Goal: Transaction & Acquisition: Book appointment/travel/reservation

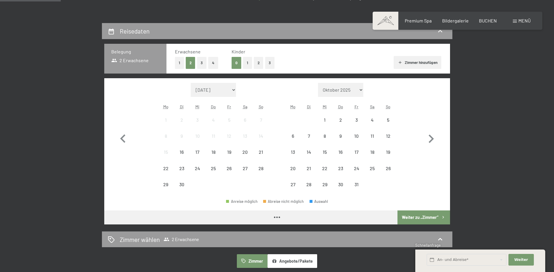
scroll to position [117, 0]
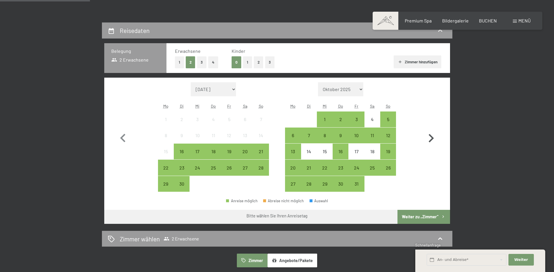
click at [431, 140] on icon "button" at bounding box center [431, 138] width 5 height 8
select select "[DATE]"
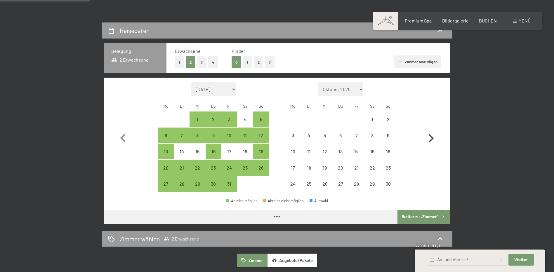
click at [431, 140] on icon "button" at bounding box center [431, 138] width 5 height 8
select select "[DATE]"
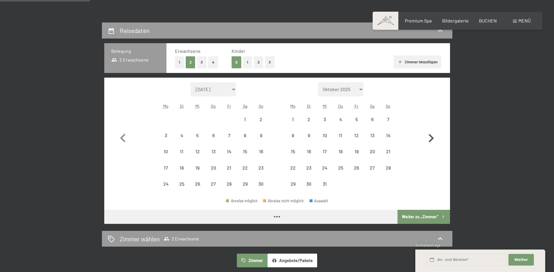
select select "[DATE]"
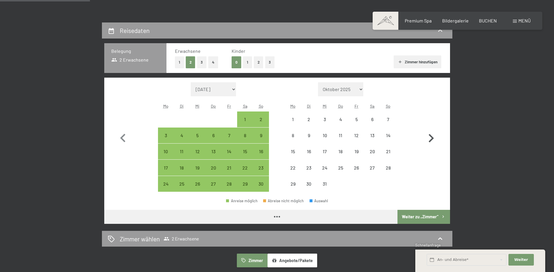
select select "[DATE]"
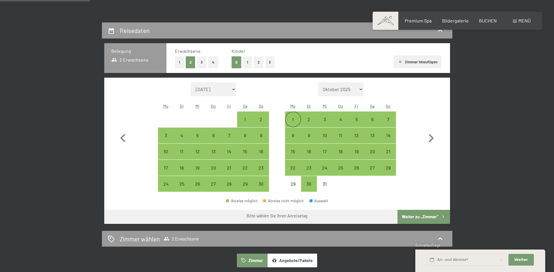
click at [293, 119] on div "1" at bounding box center [293, 124] width 15 height 15
select select "[DATE]"
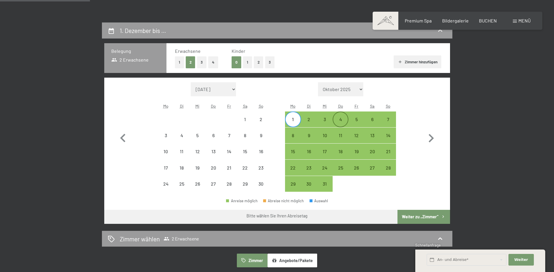
click at [344, 122] on div "4" at bounding box center [340, 124] width 15 height 15
select select "[DATE]"
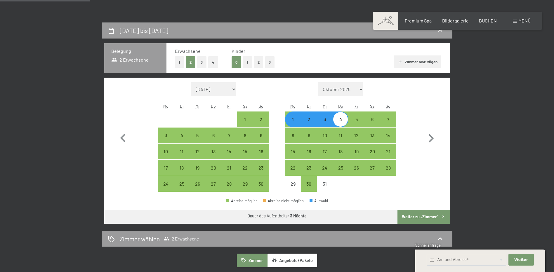
click at [420, 217] on button "Weiter zu „Zimmer“" at bounding box center [424, 217] width 52 height 14
select select "[DATE]"
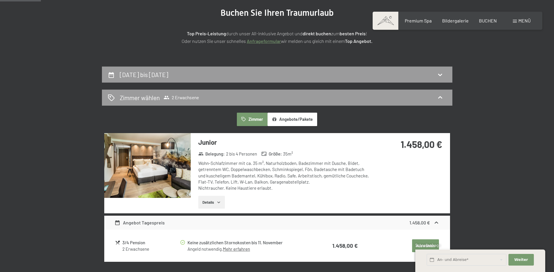
scroll to position [0, 0]
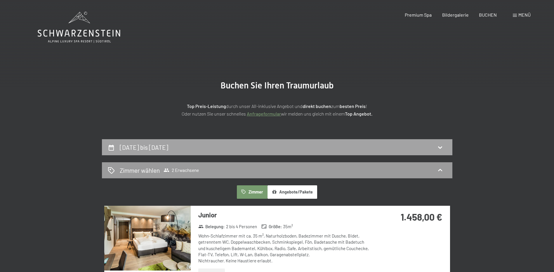
click at [252, 148] on div "[DATE] bis [DATE]" at bounding box center [277, 147] width 339 height 8
select select "[DATE]"
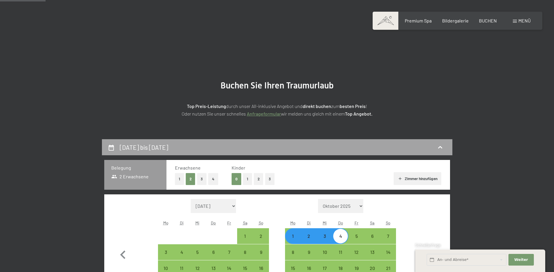
scroll to position [139, 0]
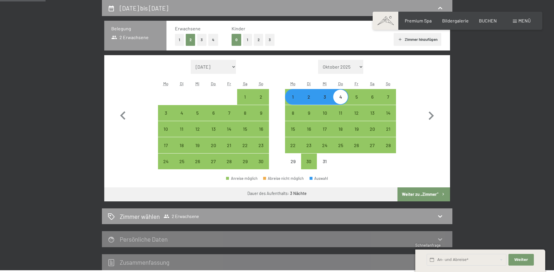
click at [296, 98] on div "1" at bounding box center [293, 102] width 15 height 15
select select "[DATE]"
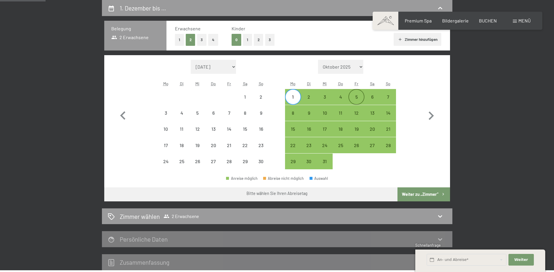
click at [353, 98] on div "5" at bounding box center [356, 102] width 15 height 15
select select "[DATE]"
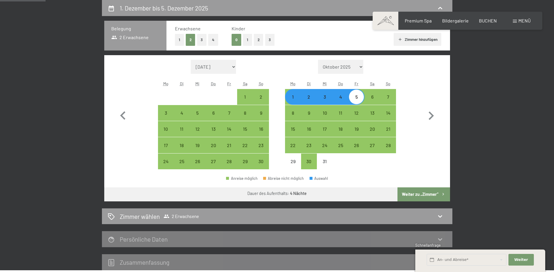
click at [415, 195] on button "Weiter zu „Zimmer“" at bounding box center [424, 195] width 52 height 14
select select "[DATE]"
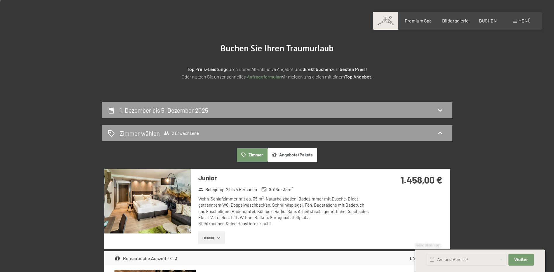
scroll to position [0, 0]
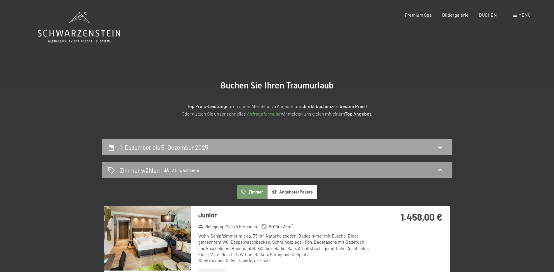
click at [329, 146] on div "1. Dezember bis 5. Dezember 2025" at bounding box center [277, 147] width 339 height 8
select select "[DATE]"
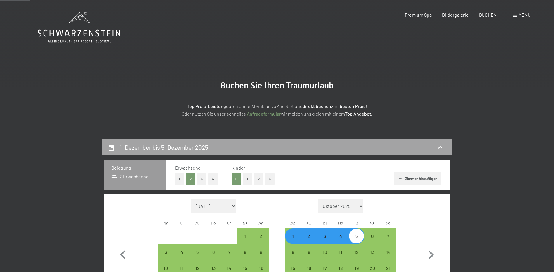
scroll to position [139, 0]
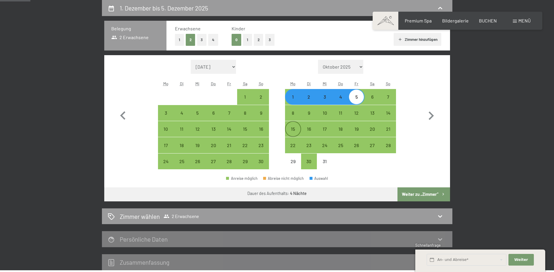
click at [297, 127] on div "15" at bounding box center [293, 134] width 15 height 15
select select "[DATE]"
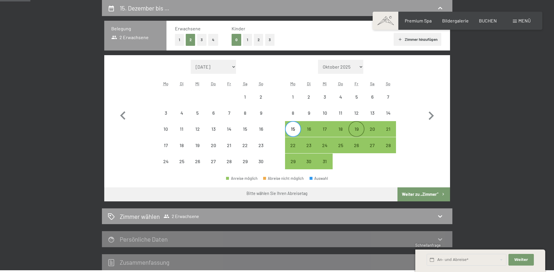
click at [356, 131] on div "19" at bounding box center [356, 134] width 15 height 15
select select "[DATE]"
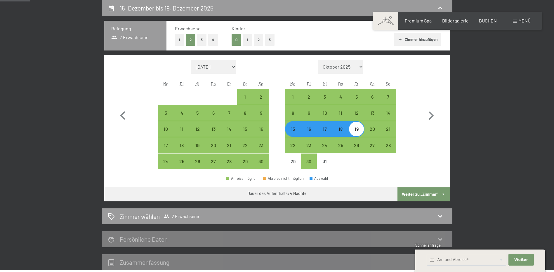
click at [419, 190] on button "Weiter zu „Zimmer“" at bounding box center [424, 195] width 52 height 14
select select "[DATE]"
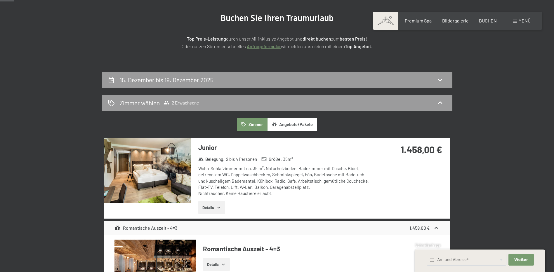
scroll to position [52, 0]
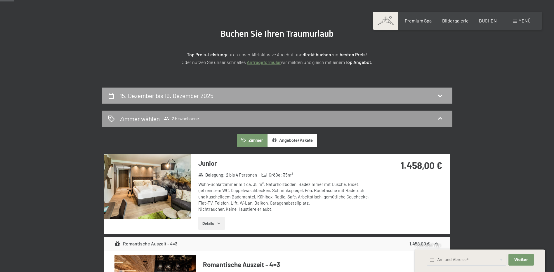
click at [285, 89] on div "15. Dezember bis 19. Dezember 2025" at bounding box center [277, 96] width 351 height 16
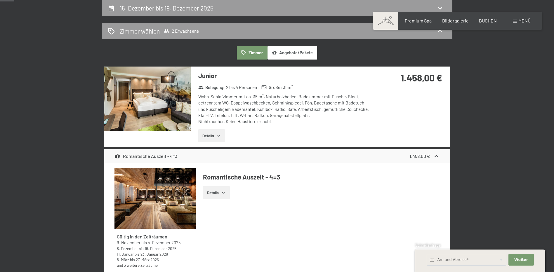
select select "[DATE]"
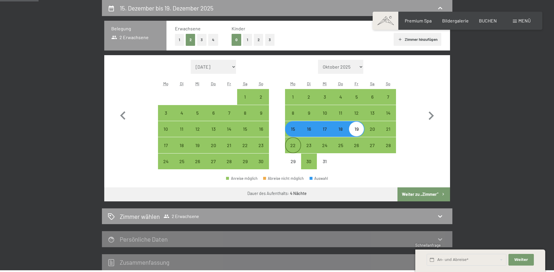
click at [295, 144] on div "22" at bounding box center [293, 150] width 15 height 15
select select "[DATE]"
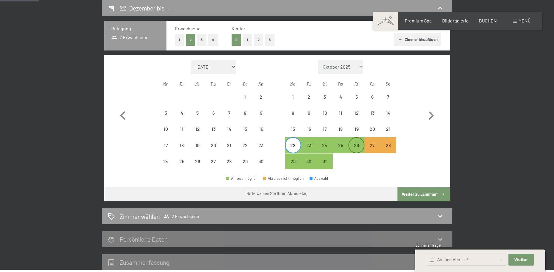
click at [361, 144] on div "26" at bounding box center [356, 150] width 15 height 15
select select "[DATE]"
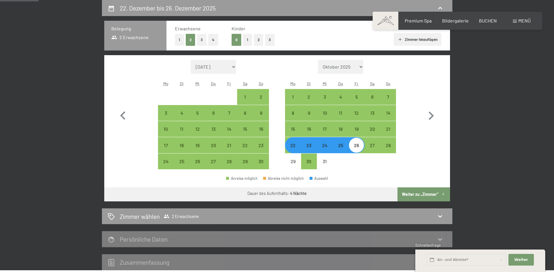
click at [423, 193] on button "Weiter zu „Zimmer“" at bounding box center [424, 195] width 52 height 14
select select "[DATE]"
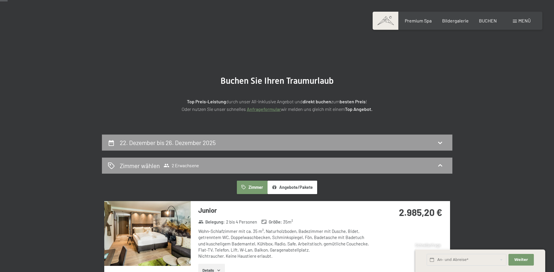
scroll to position [0, 0]
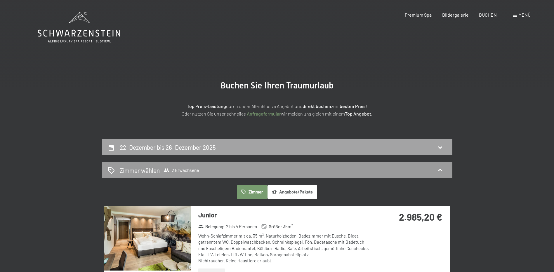
click at [322, 148] on div "22. Dezember bis 26. Dezember 2025" at bounding box center [277, 147] width 339 height 8
select select "[DATE]"
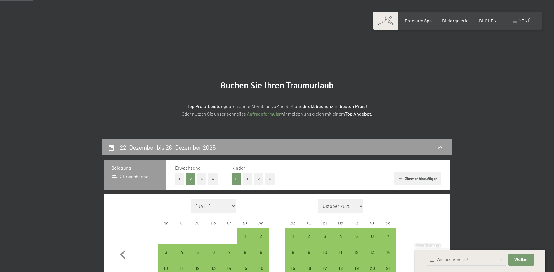
scroll to position [139, 0]
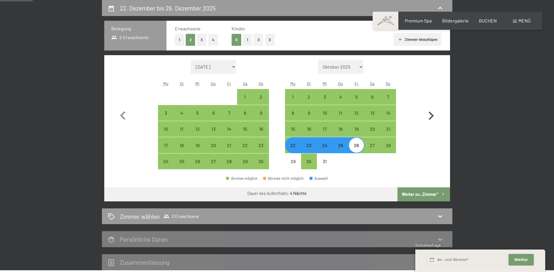
click at [429, 112] on icon "button" at bounding box center [431, 116] width 17 height 17
select select "[DATE]"
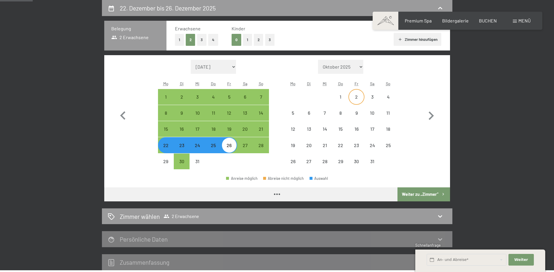
select select "[DATE]"
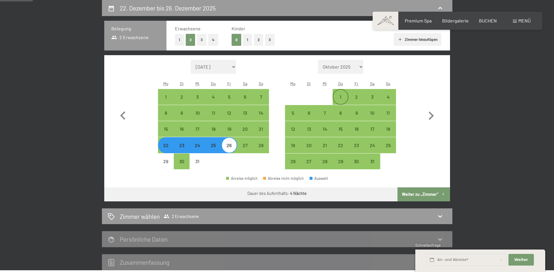
click at [344, 98] on div "1" at bounding box center [340, 102] width 15 height 15
select select "[DATE]"
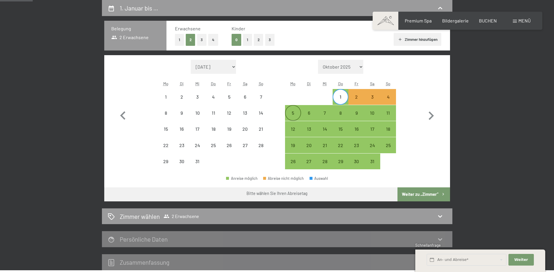
click at [292, 115] on div "5" at bounding box center [293, 118] width 15 height 15
select select "[DATE]"
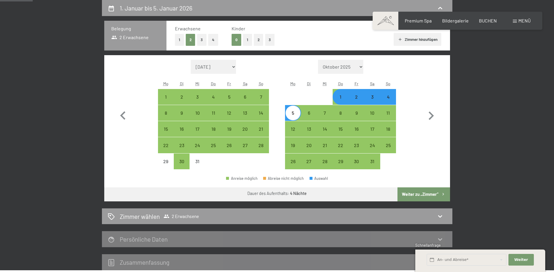
click at [438, 192] on button "Weiter zu „Zimmer“" at bounding box center [424, 195] width 52 height 14
select select "[DATE]"
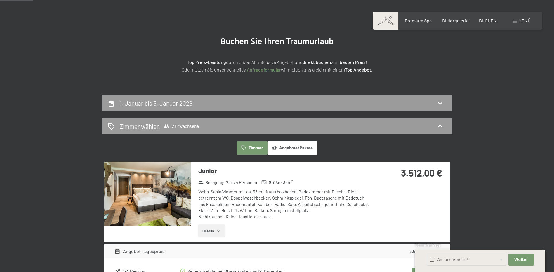
scroll to position [0, 0]
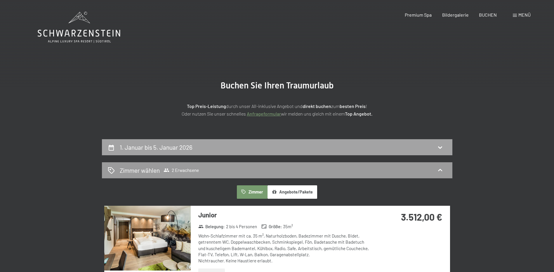
click at [298, 143] on div "1. Januar bis 5. Januar 2026" at bounding box center [277, 147] width 339 height 8
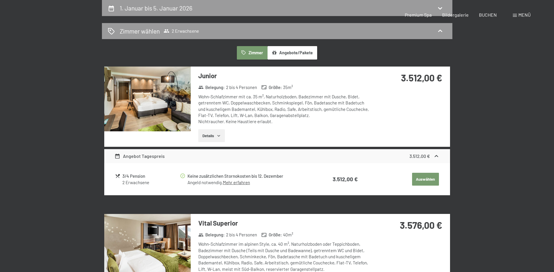
select select "[DATE]"
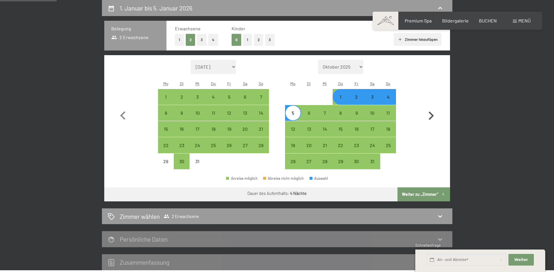
click at [433, 116] on icon "button" at bounding box center [431, 116] width 5 height 8
select select "[DATE]"
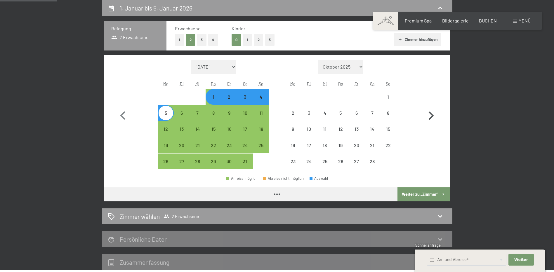
select select "[DATE]"
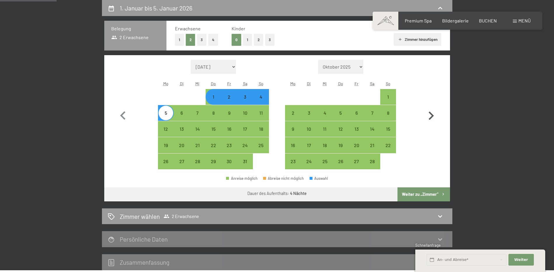
click at [433, 116] on icon "button" at bounding box center [431, 116] width 5 height 8
select select "[DATE]"
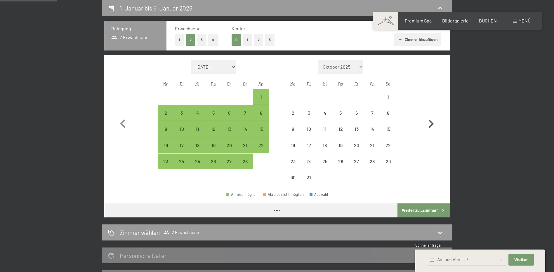
select select "[DATE]"
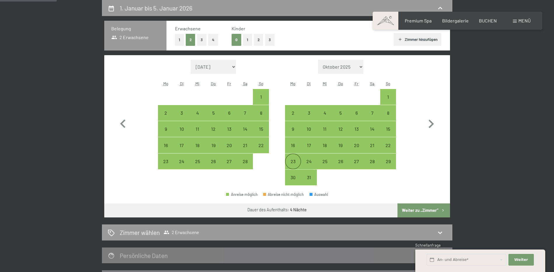
click at [294, 162] on div "23" at bounding box center [293, 166] width 15 height 15
select select "[DATE]"
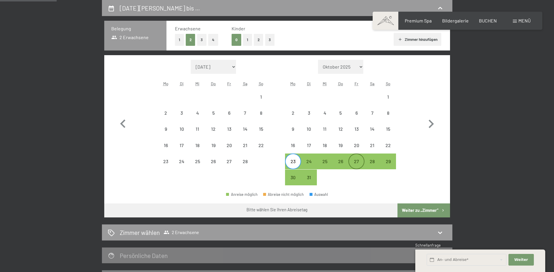
click at [359, 162] on div "27" at bounding box center [356, 166] width 15 height 15
select select "[DATE]"
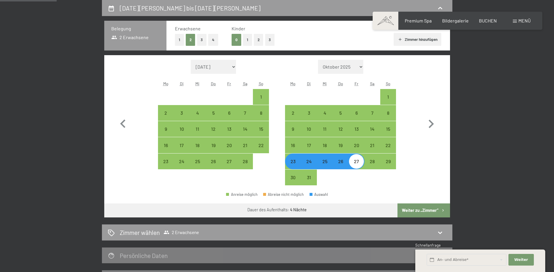
click at [417, 207] on button "Weiter zu „Zimmer“" at bounding box center [424, 211] width 52 height 14
select select "[DATE]"
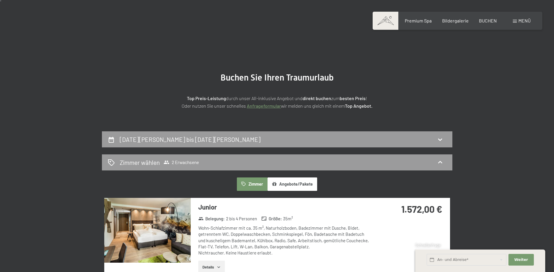
scroll to position [0, 0]
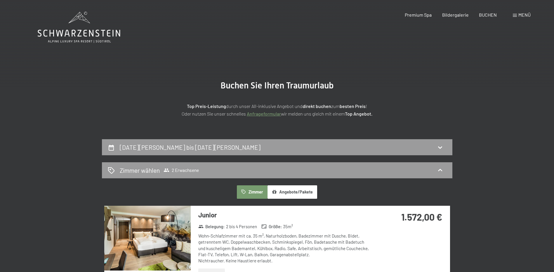
click at [335, 154] on div "[DATE][PERSON_NAME] bis [DATE][PERSON_NAME]" at bounding box center [277, 147] width 351 height 16
select select "[DATE]"
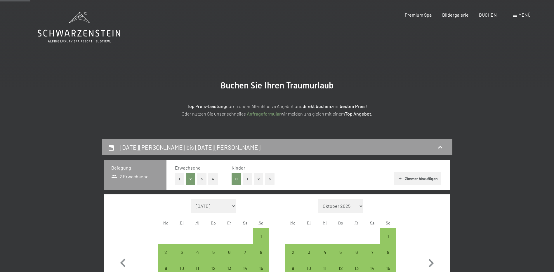
scroll to position [139, 0]
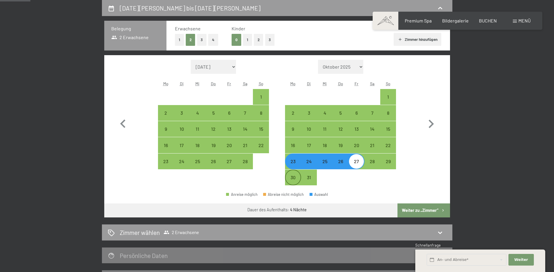
click at [293, 176] on div "30" at bounding box center [293, 182] width 15 height 15
select select "[DATE]"
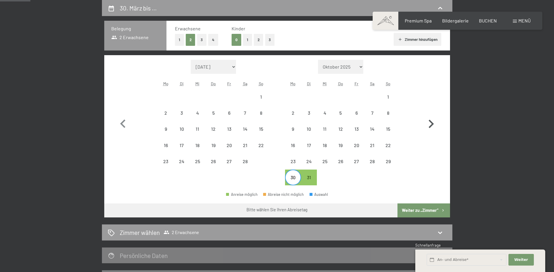
click at [433, 122] on icon "button" at bounding box center [431, 124] width 17 height 17
select select "[DATE]"
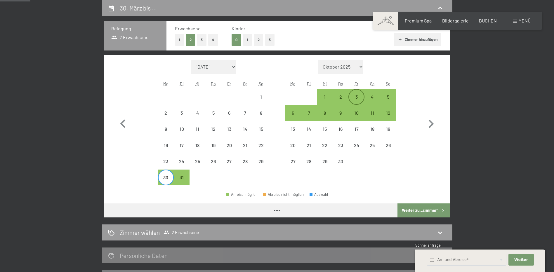
select select "[DATE]"
click at [359, 96] on div "3" at bounding box center [356, 102] width 15 height 15
select select "[DATE]"
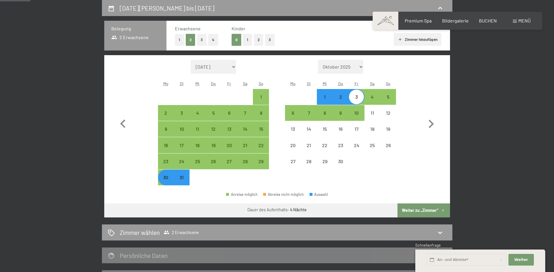
click at [416, 210] on button "Weiter zu „Zimmer“" at bounding box center [424, 211] width 52 height 14
select select "[DATE]"
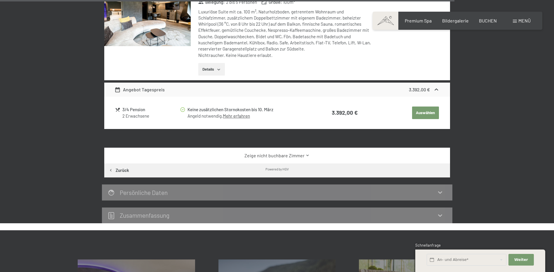
scroll to position [1396, 0]
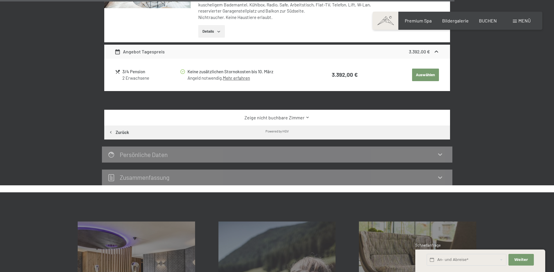
click at [285, 115] on link "Zeige nicht buchbare Zimmer" at bounding box center [277, 118] width 325 height 6
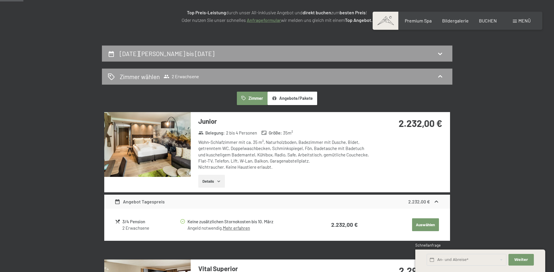
scroll to position [0, 0]
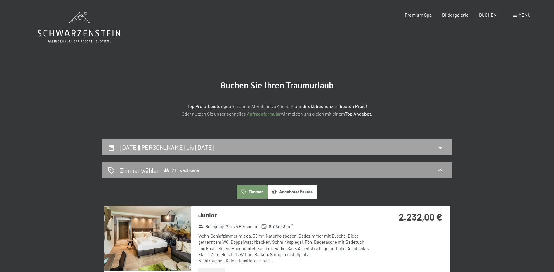
click at [313, 150] on div "[DATE][PERSON_NAME] bis [DATE]" at bounding box center [277, 147] width 339 height 8
select select "[DATE]"
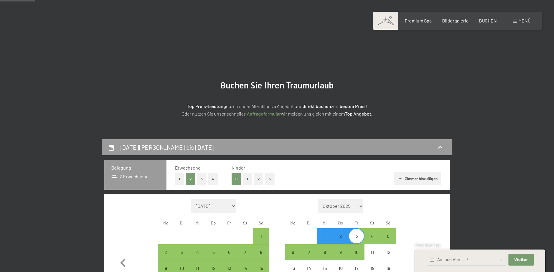
scroll to position [139, 0]
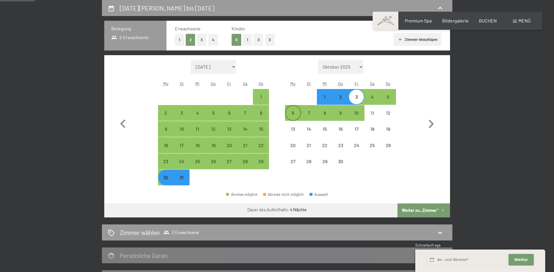
click at [295, 115] on div "6" at bounding box center [293, 118] width 15 height 15
select select "[DATE]"
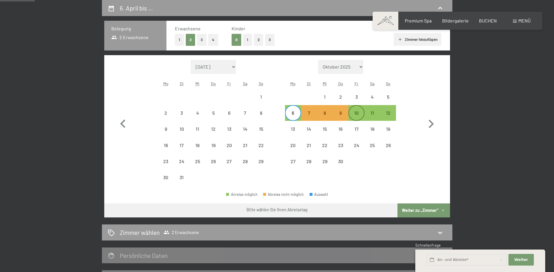
click at [355, 112] on div "10" at bounding box center [356, 118] width 15 height 15
select select "[DATE]"
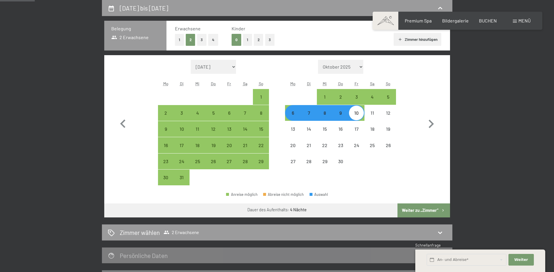
click at [425, 215] on button "Weiter zu „Zimmer“" at bounding box center [424, 211] width 52 height 14
select select "[DATE]"
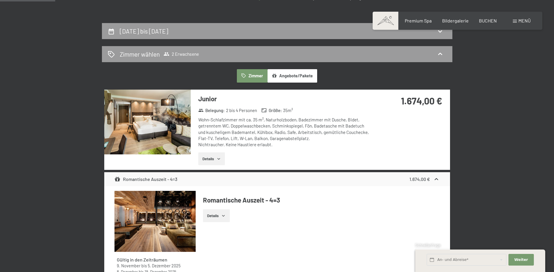
scroll to position [0, 0]
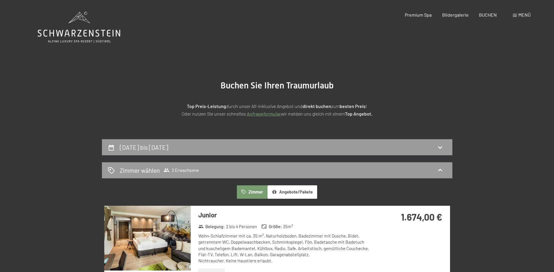
click at [241, 134] on section "Buchen Sie Ihren Traumurlaub Top Preis-Leistung durch unser All-inklusive Angeb…" at bounding box center [277, 98] width 554 height 81
drag, startPoint x: 241, startPoint y: 143, endPoint x: 243, endPoint y: 134, distance: 9.6
click at [241, 143] on div "[DATE] bis [DATE]" at bounding box center [277, 147] width 339 height 8
select select "[DATE]"
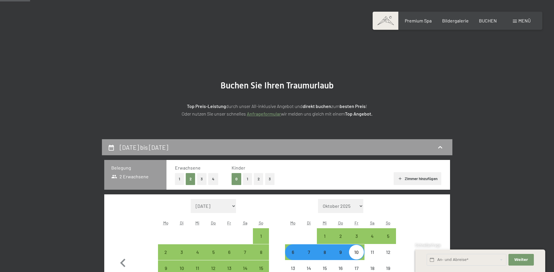
scroll to position [139, 0]
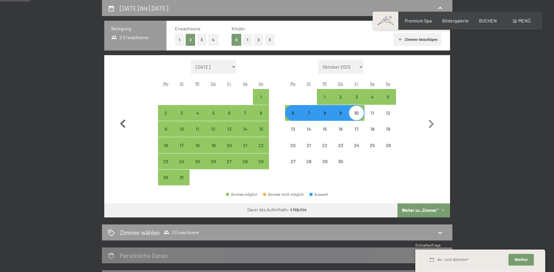
click at [123, 122] on icon "button" at bounding box center [122, 124] width 5 height 8
select select "[DATE]"
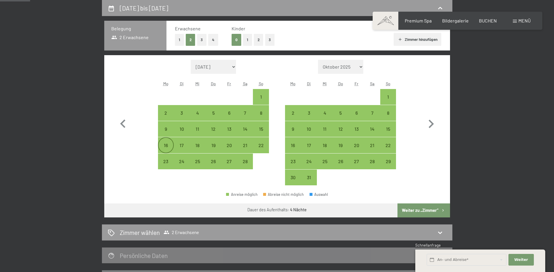
click at [170, 146] on div "16" at bounding box center [166, 150] width 15 height 15
select select "[DATE]"
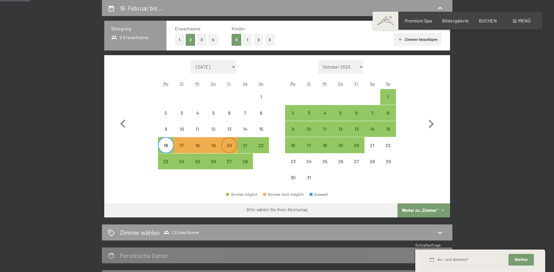
click at [226, 146] on div "20" at bounding box center [229, 150] width 15 height 15
select select "[DATE]"
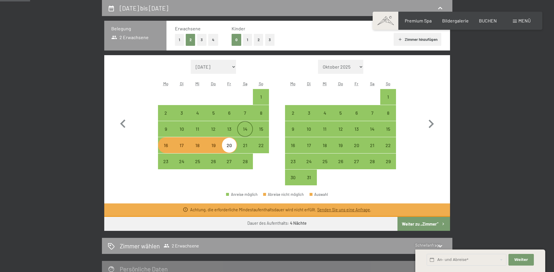
click at [249, 129] on div "14" at bounding box center [245, 134] width 15 height 15
select select "[DATE]"
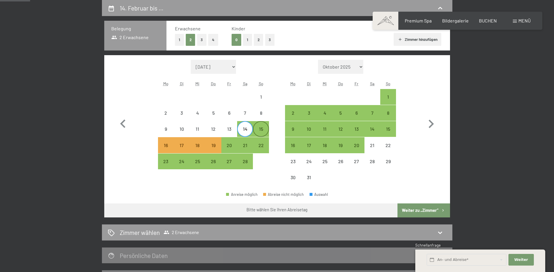
click at [262, 131] on div "15" at bounding box center [261, 134] width 15 height 15
select select "[DATE]"
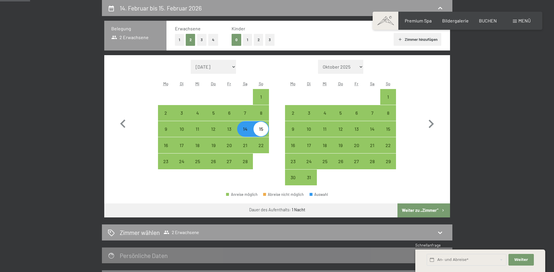
click at [263, 131] on div "15" at bounding box center [261, 134] width 15 height 15
select select "[DATE]"
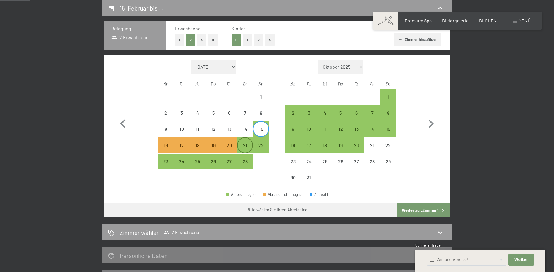
click at [248, 145] on div "21" at bounding box center [245, 150] width 15 height 15
select select "[DATE]"
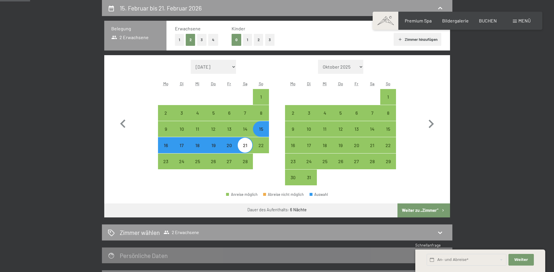
click at [421, 212] on button "Weiter zu „Zimmer“" at bounding box center [424, 211] width 52 height 14
select select "[DATE]"
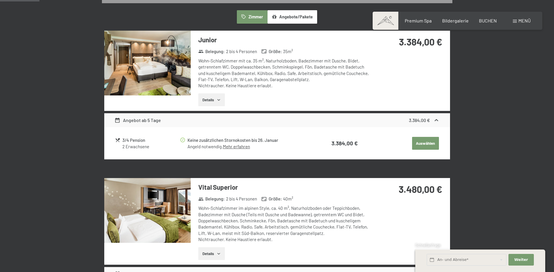
scroll to position [0, 0]
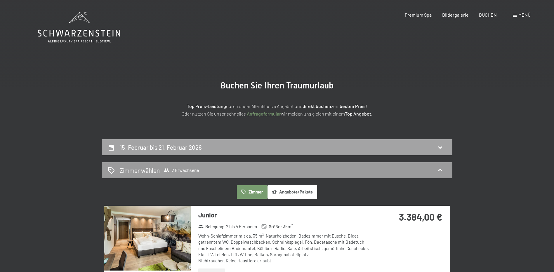
click at [215, 147] on div "15. Februar bis 21. Februar 2026" at bounding box center [277, 147] width 339 height 8
select select "[DATE]"
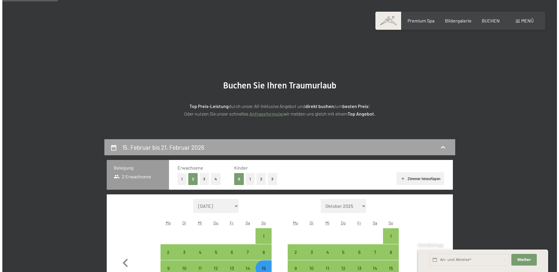
scroll to position [139, 0]
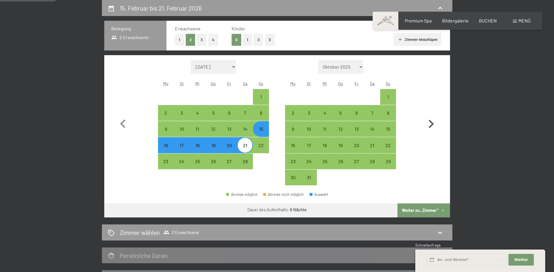
click at [432, 124] on icon "button" at bounding box center [431, 124] width 5 height 8
select select "[DATE]"
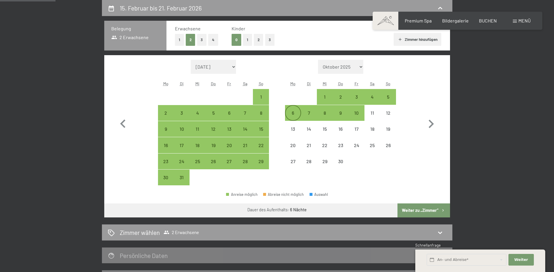
click at [296, 115] on div "6" at bounding box center [293, 118] width 15 height 15
select select "[DATE]"
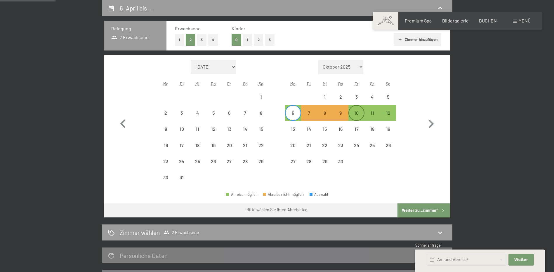
click at [352, 114] on div "10" at bounding box center [356, 118] width 15 height 15
select select "[DATE]"
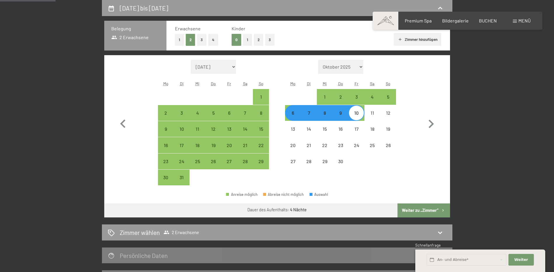
click at [409, 208] on button "Weiter zu „Zimmer“" at bounding box center [424, 211] width 52 height 14
select select "[DATE]"
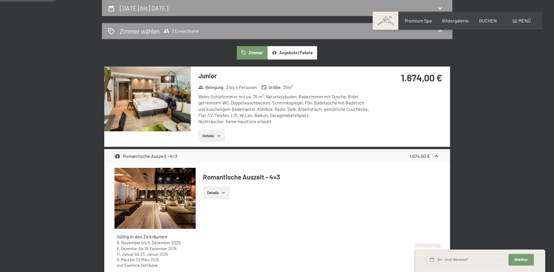
click at [521, 20] on span "Menü" at bounding box center [525, 21] width 12 height 6
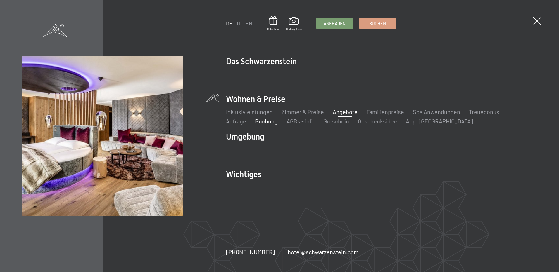
click at [348, 113] on link "Angebote" at bounding box center [345, 111] width 25 height 7
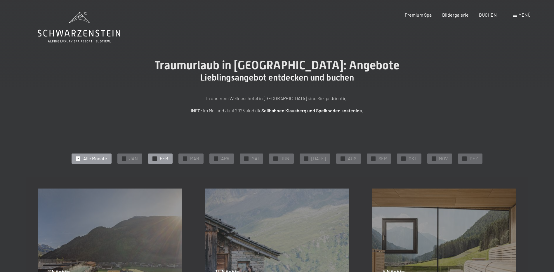
click at [168, 160] on span "FEB" at bounding box center [164, 158] width 8 height 6
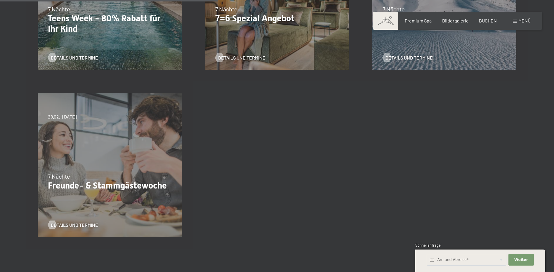
scroll to position [29, 0]
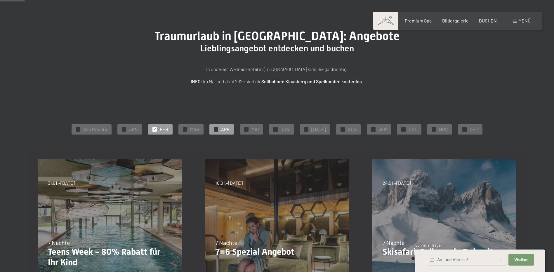
click at [217, 129] on span "✓" at bounding box center [216, 129] width 2 height 4
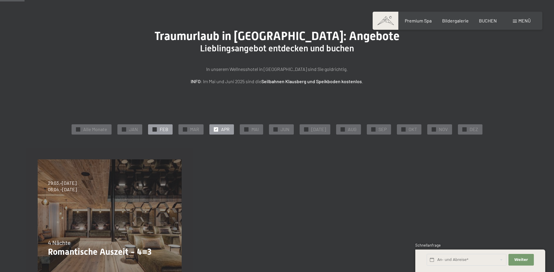
click at [168, 131] on span "FEB" at bounding box center [164, 129] width 8 height 6
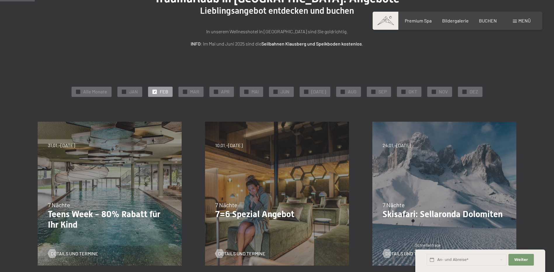
scroll to position [117, 0]
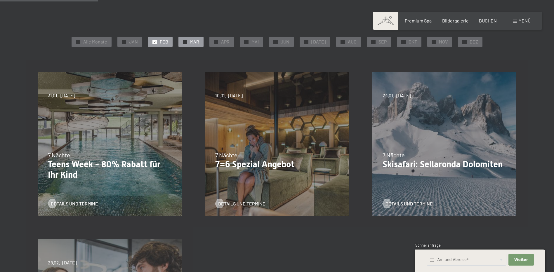
click at [198, 44] on span "MAR" at bounding box center [194, 42] width 9 height 6
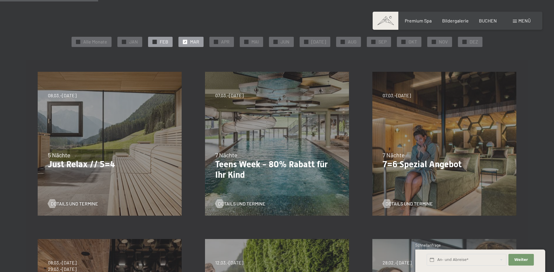
click at [167, 43] on span "FEB" at bounding box center [164, 42] width 8 height 6
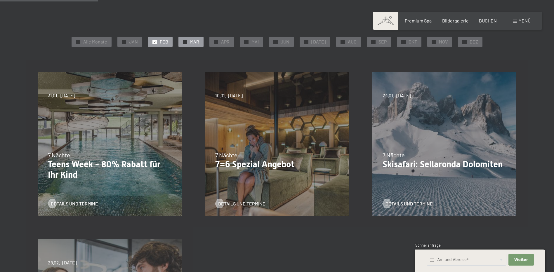
click at [192, 42] on div "✓ MAR" at bounding box center [191, 42] width 25 height 10
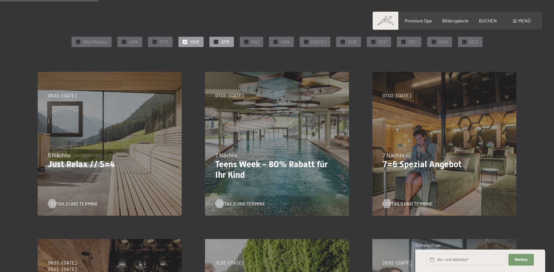
click at [225, 41] on span "APR" at bounding box center [225, 42] width 8 height 6
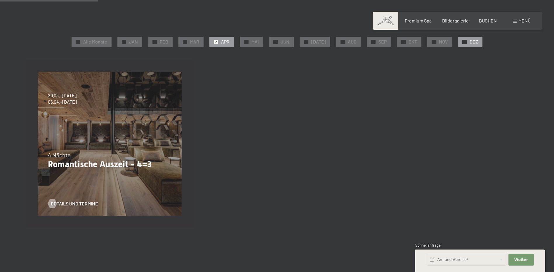
click at [470, 42] on span "DEZ" at bounding box center [474, 42] width 8 height 6
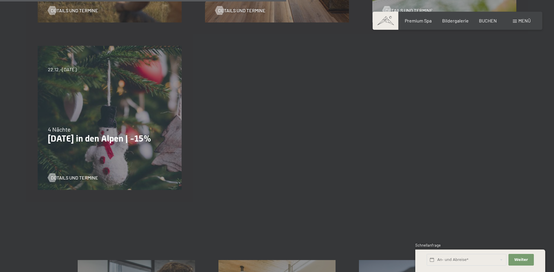
scroll to position [497, 0]
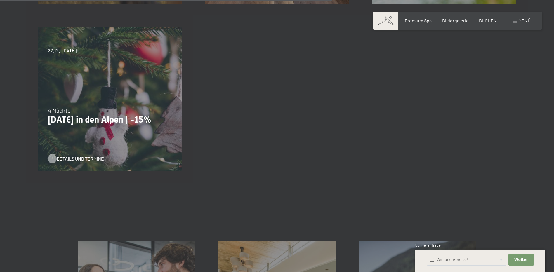
click at [84, 162] on span "Details und Termine" at bounding box center [80, 159] width 47 height 6
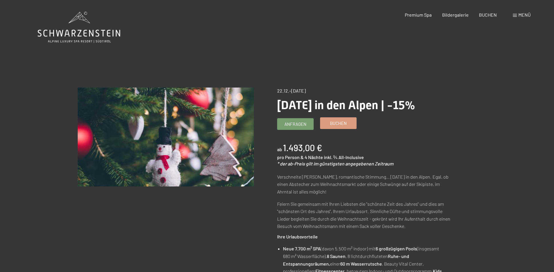
click at [336, 123] on span "Buchen" at bounding box center [338, 123] width 17 height 6
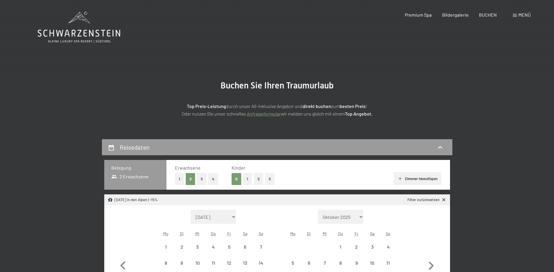
select select "[DATE]"
select select "2026-01-01"
select select "[DATE]"
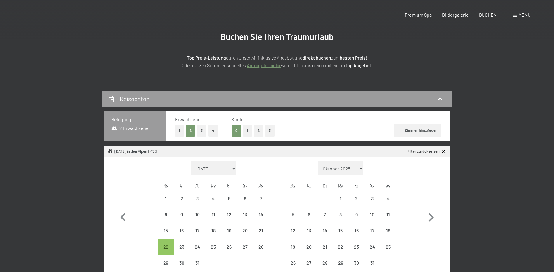
scroll to position [175, 0]
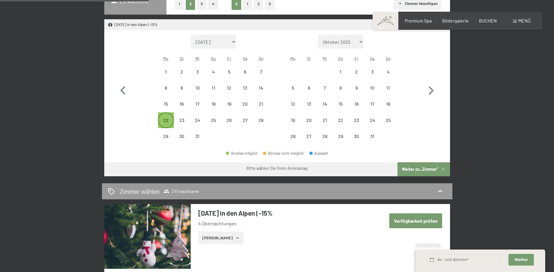
click at [171, 118] on div "22" at bounding box center [166, 125] width 15 height 15
select select "[DATE]"
click at [423, 167] on button "Weiter zu „Zimmer“" at bounding box center [424, 169] width 52 height 14
select select "[DATE]"
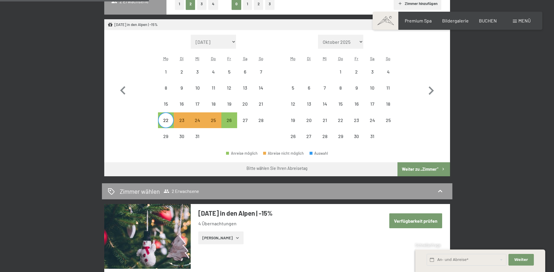
select select "[DATE]"
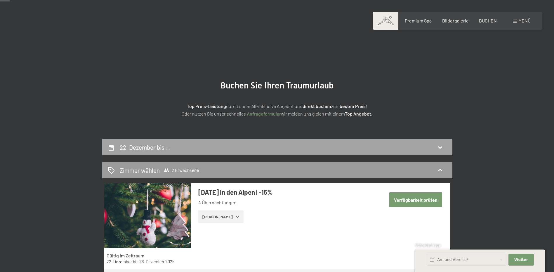
scroll to position [117, 0]
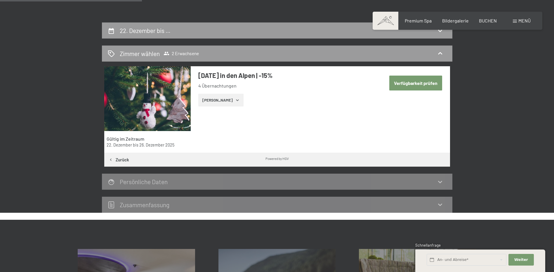
click at [407, 84] on button "Verfügbarkeit prüfen" at bounding box center [416, 83] width 53 height 15
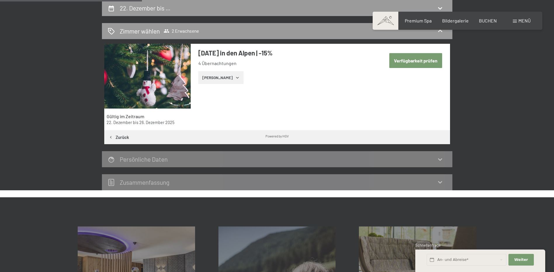
select select "[DATE]"
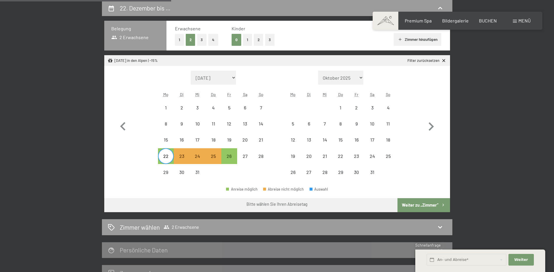
click at [433, 208] on button "Weiter zu „Zimmer“" at bounding box center [424, 205] width 52 height 14
select select "[DATE]"
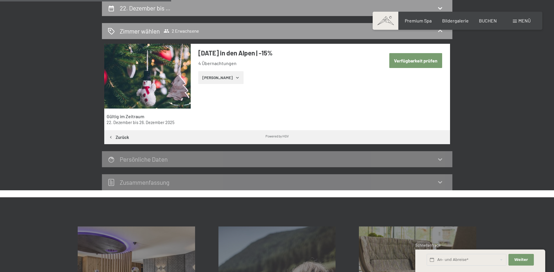
click at [209, 72] on button "Zeige Zimmer" at bounding box center [220, 77] width 45 height 13
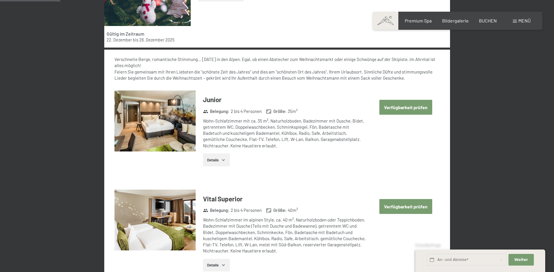
scroll to position [227, 0]
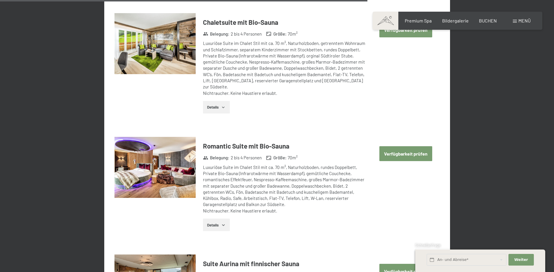
click at [397, 148] on button "Verfügbarkeit prüfen" at bounding box center [406, 153] width 53 height 15
select select "[DATE]"
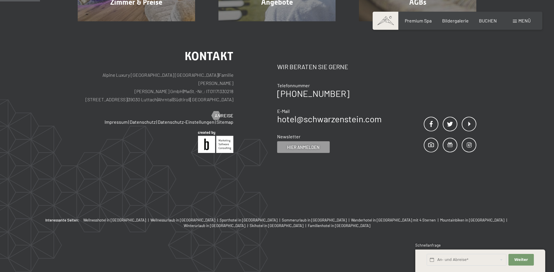
scroll to position [139, 0]
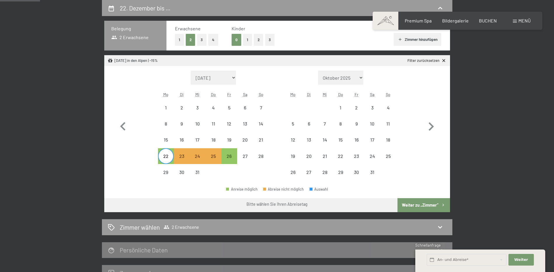
click at [168, 156] on div "22" at bounding box center [166, 161] width 15 height 15
select select "[DATE]"
click at [245, 155] on span "Einwilligung Marketing*" at bounding box center [245, 153] width 48 height 6
click at [218, 155] on input "Einwilligung Marketing*" at bounding box center [215, 153] width 6 height 6
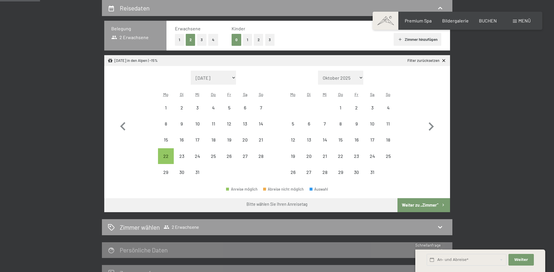
checkbox input "false"
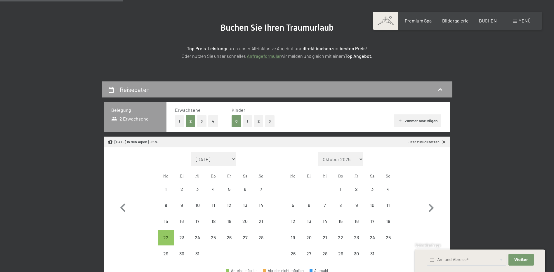
scroll to position [0, 0]
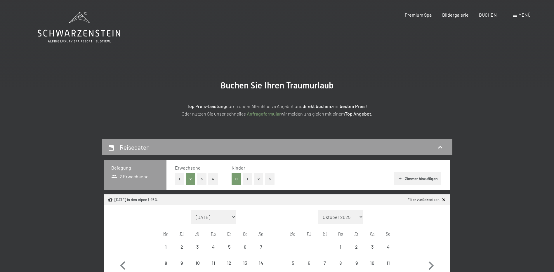
click at [438, 202] on link "Filter zurücksetzen" at bounding box center [427, 200] width 39 height 5
select select "[DATE]"
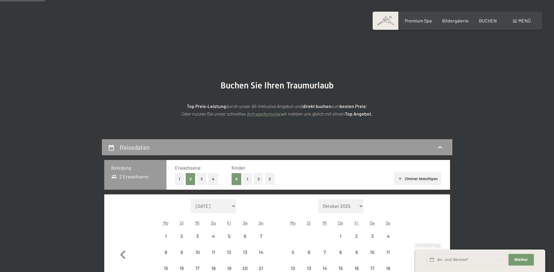
scroll to position [117, 0]
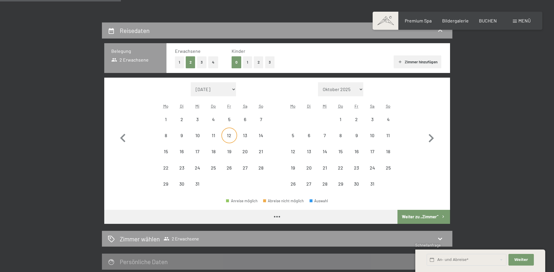
select select "[DATE]"
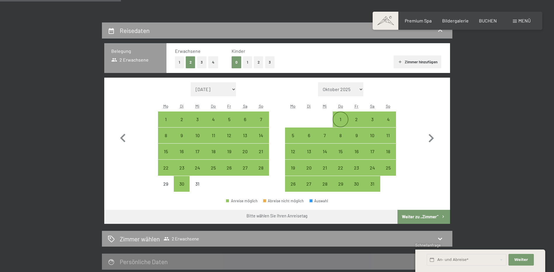
click at [342, 121] on div "1" at bounding box center [340, 124] width 15 height 15
select select "[DATE]"
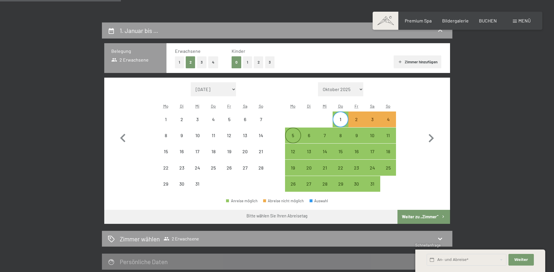
click at [296, 136] on div "5" at bounding box center [293, 140] width 15 height 15
select select "[DATE]"
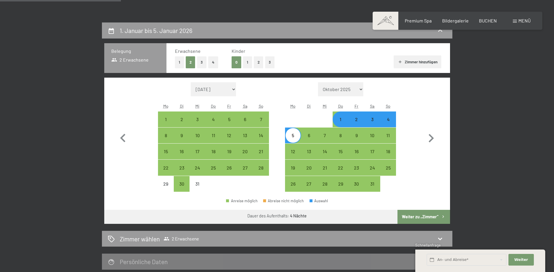
click at [432, 214] on button "Weiter zu „Zimmer“" at bounding box center [424, 217] width 52 height 14
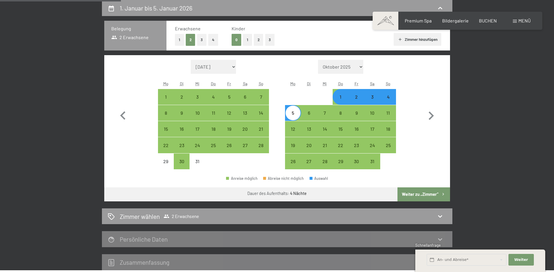
select select "[DATE]"
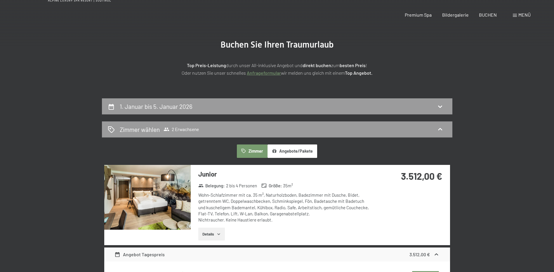
scroll to position [0, 0]
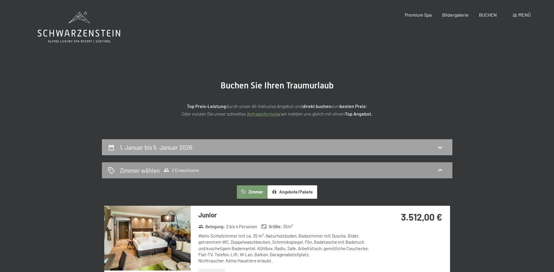
click at [258, 141] on div "1. Januar bis 5. Januar 2026" at bounding box center [277, 147] width 351 height 16
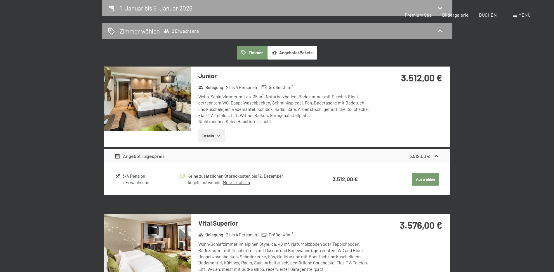
select select "[DATE]"
